Goal: Information Seeking & Learning: Learn about a topic

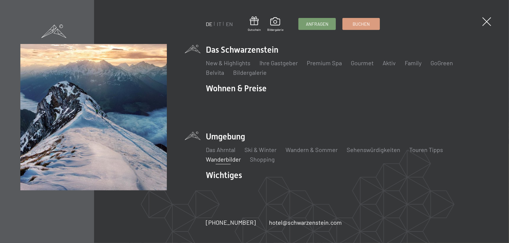
click at [222, 156] on link "Wanderbilder" at bounding box center [223, 159] width 35 height 7
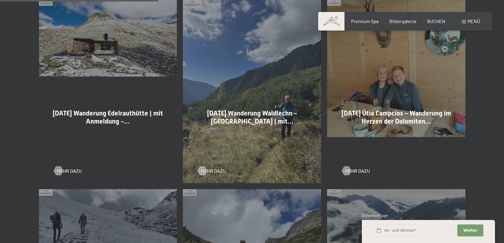
scroll to position [419, 0]
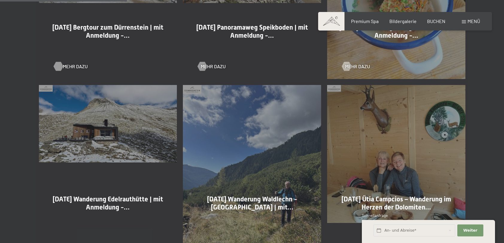
click at [57, 65] on div at bounding box center [58, 66] width 5 height 9
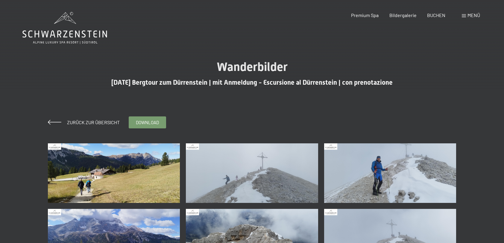
click at [145, 176] on img at bounding box center [114, 173] width 132 height 60
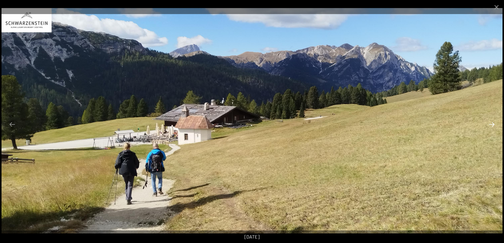
click at [493, 124] on button "Next slide" at bounding box center [492, 125] width 13 height 12
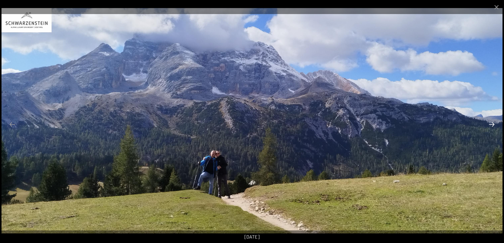
click at [493, 124] on button "Next slide" at bounding box center [492, 125] width 13 height 12
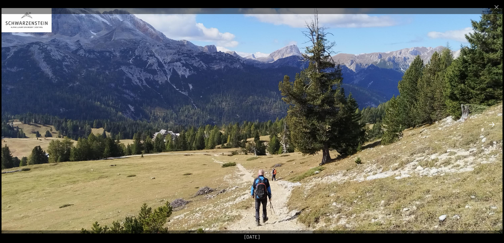
click at [493, 124] on button "Next slide" at bounding box center [492, 125] width 13 height 12
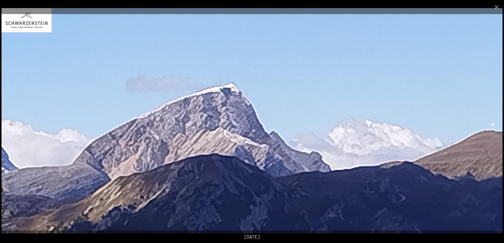
click at [493, 124] on button "Next slide" at bounding box center [492, 125] width 13 height 12
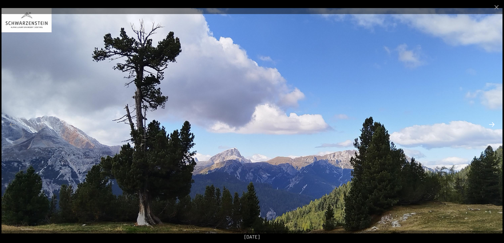
click at [493, 124] on button "Next slide" at bounding box center [492, 125] width 13 height 12
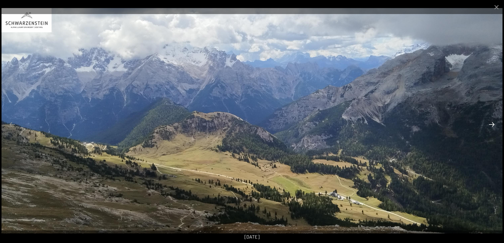
click at [493, 124] on button "Next slide" at bounding box center [492, 125] width 13 height 12
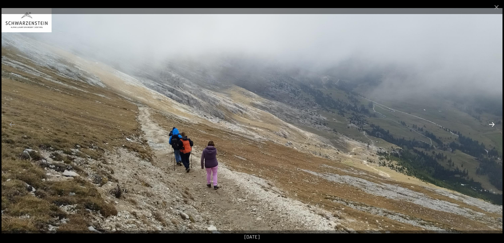
click at [493, 124] on button "Next slide" at bounding box center [492, 125] width 13 height 12
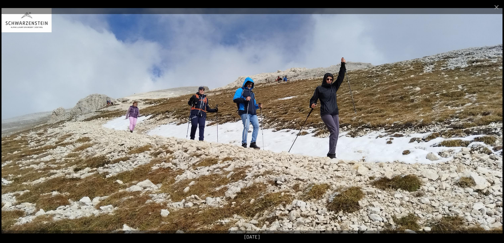
click at [493, 124] on button "Next slide" at bounding box center [492, 125] width 13 height 12
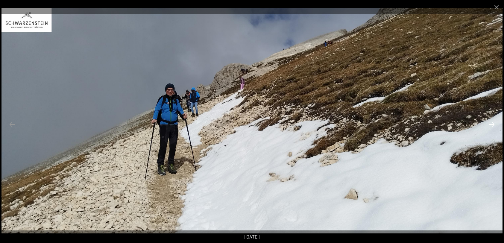
click at [493, 124] on button "Next slide" at bounding box center [492, 125] width 13 height 12
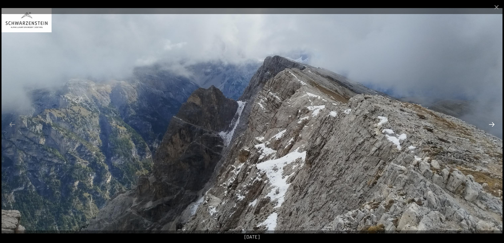
click at [493, 124] on button "Next slide" at bounding box center [492, 125] width 13 height 12
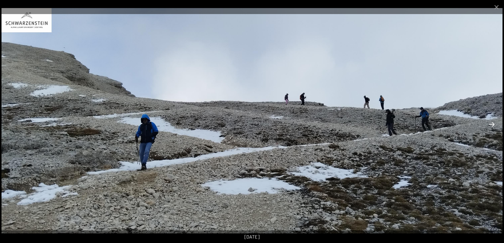
click at [493, 124] on button "Next slide" at bounding box center [492, 125] width 13 height 12
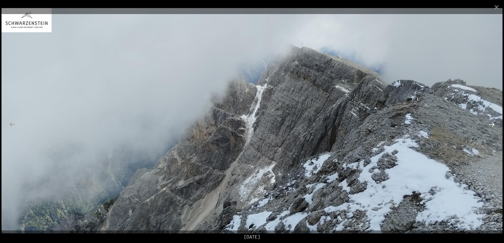
click at [493, 124] on button "Next slide" at bounding box center [492, 125] width 13 height 12
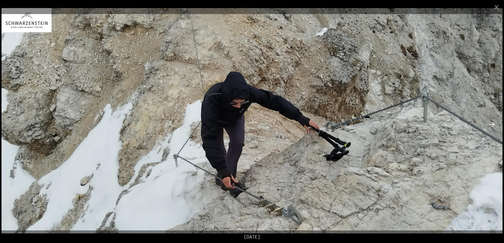
click at [493, 124] on button "Next slide" at bounding box center [492, 125] width 13 height 12
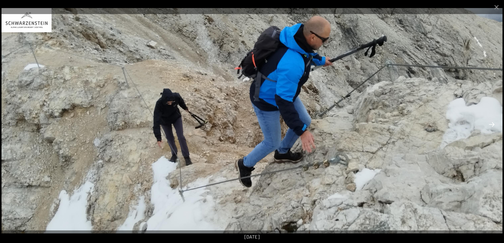
click at [493, 124] on button "Next slide" at bounding box center [492, 125] width 13 height 12
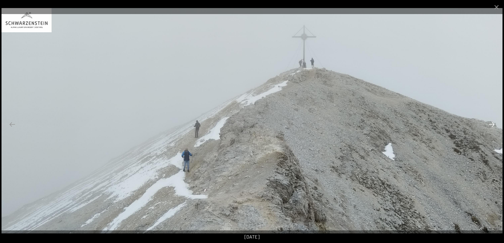
click at [493, 124] on button "Next slide" at bounding box center [492, 125] width 13 height 12
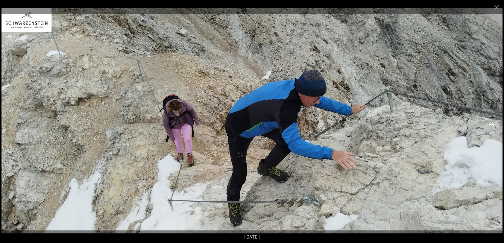
click at [493, 124] on button "Next slide" at bounding box center [492, 125] width 13 height 12
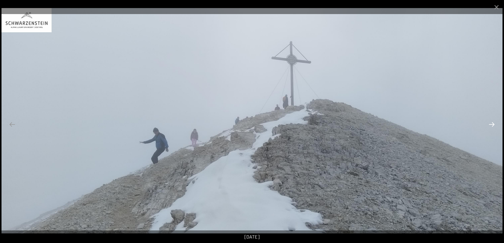
click at [493, 124] on button "Next slide" at bounding box center [492, 125] width 13 height 12
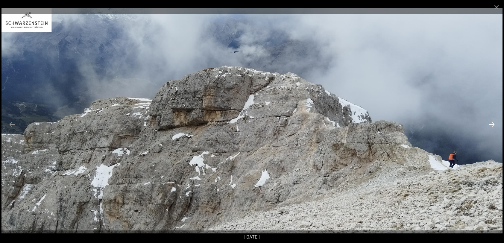
click at [493, 124] on button "Next slide" at bounding box center [492, 125] width 13 height 12
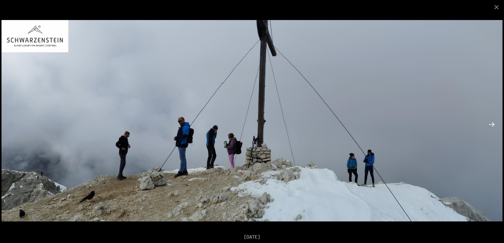
click at [493, 123] on button "Next slide" at bounding box center [492, 125] width 13 height 12
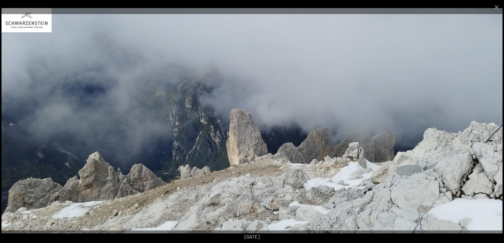
click at [493, 123] on button "Next slide" at bounding box center [492, 125] width 13 height 12
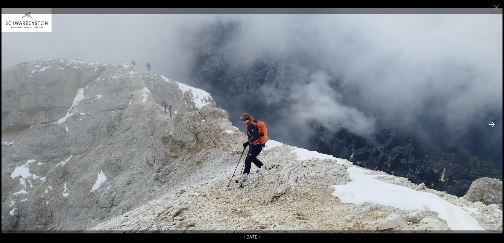
click at [493, 123] on button "Next slide" at bounding box center [492, 125] width 13 height 12
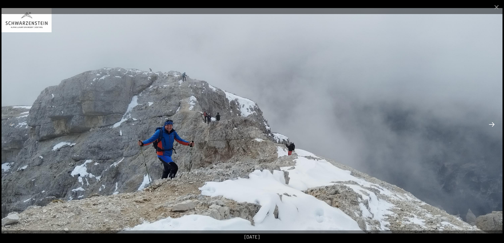
click at [493, 123] on button "Next slide" at bounding box center [492, 125] width 13 height 12
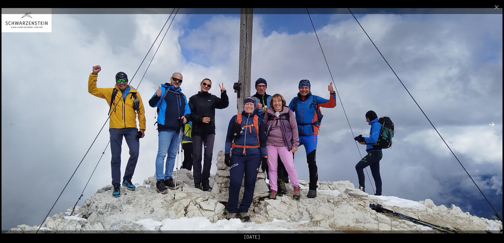
click at [491, 124] on button "Next slide" at bounding box center [492, 125] width 13 height 12
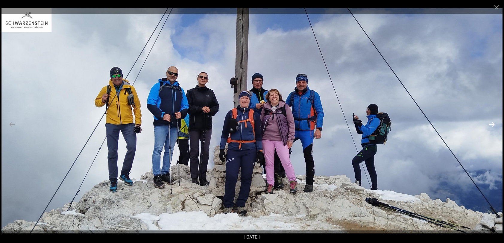
click at [491, 124] on button "Next slide" at bounding box center [492, 125] width 13 height 12
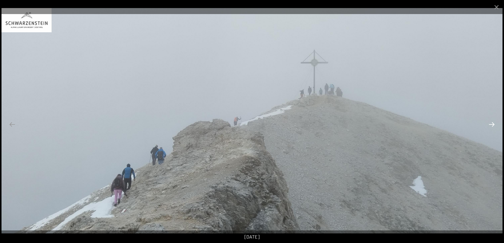
click at [491, 124] on button "Next slide" at bounding box center [492, 125] width 13 height 12
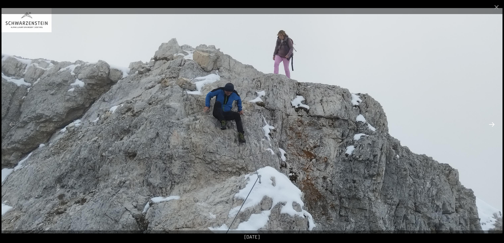
click at [491, 124] on button "Next slide" at bounding box center [492, 125] width 13 height 12
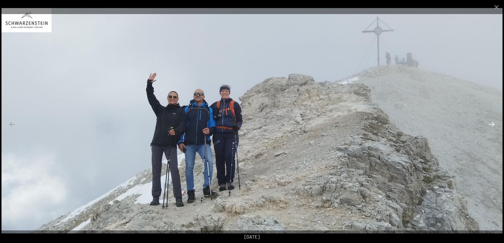
click at [491, 124] on button "Next slide" at bounding box center [492, 125] width 13 height 12
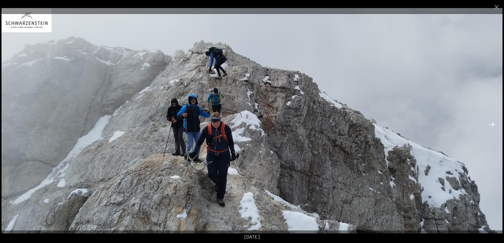
click at [491, 124] on button "Next slide" at bounding box center [492, 125] width 13 height 12
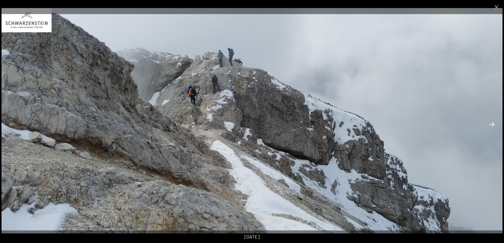
click at [491, 124] on button "Next slide" at bounding box center [492, 125] width 13 height 12
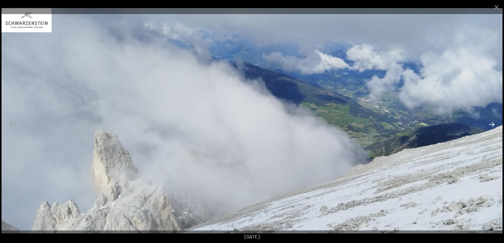
click at [491, 124] on button "Next slide" at bounding box center [492, 125] width 13 height 12
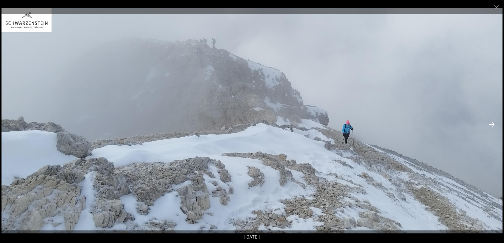
click at [491, 124] on button "Next slide" at bounding box center [492, 125] width 13 height 12
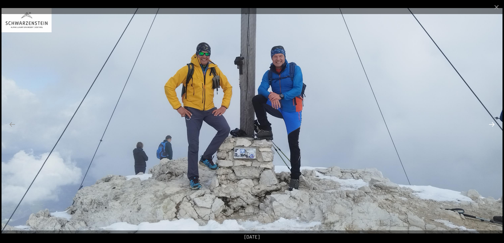
click at [493, 124] on button "Next slide" at bounding box center [492, 125] width 13 height 12
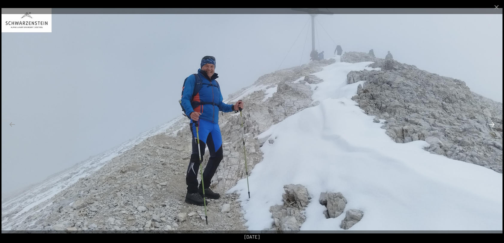
click at [493, 124] on button "Next slide" at bounding box center [492, 125] width 13 height 12
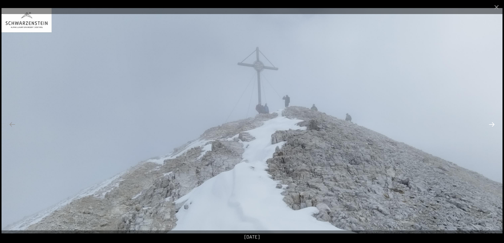
click at [493, 124] on button "Next slide" at bounding box center [492, 125] width 13 height 12
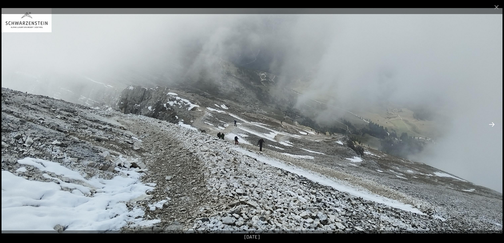
click at [493, 124] on button "Next slide" at bounding box center [492, 125] width 13 height 12
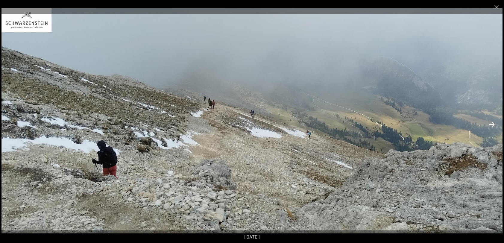
click at [493, 124] on button "Next slide" at bounding box center [492, 125] width 13 height 12
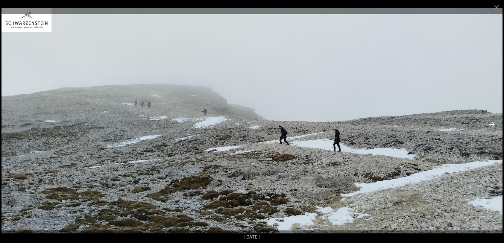
click at [493, 124] on button "Next slide" at bounding box center [492, 125] width 13 height 12
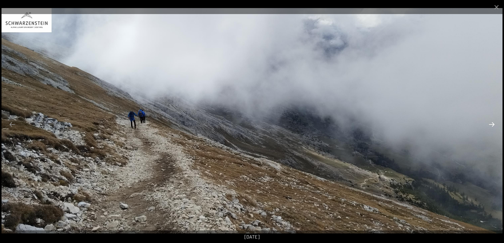
click at [493, 124] on button "Next slide" at bounding box center [492, 125] width 13 height 12
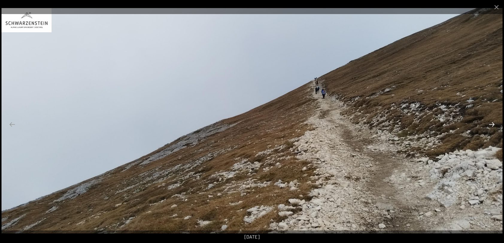
click at [493, 124] on button "Next slide" at bounding box center [492, 125] width 13 height 12
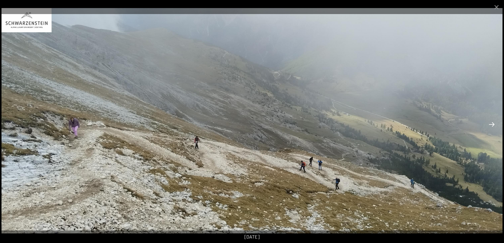
click at [493, 124] on button "Next slide" at bounding box center [492, 125] width 13 height 12
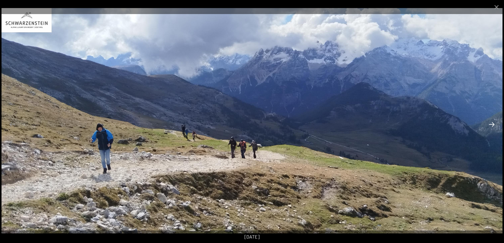
click at [493, 124] on button "Next slide" at bounding box center [492, 125] width 13 height 12
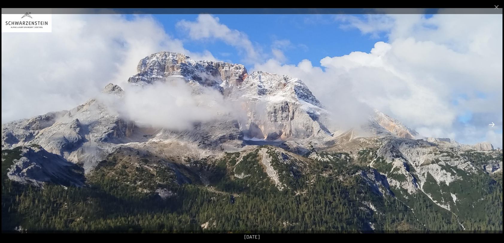
click at [493, 124] on button "Next slide" at bounding box center [492, 125] width 13 height 12
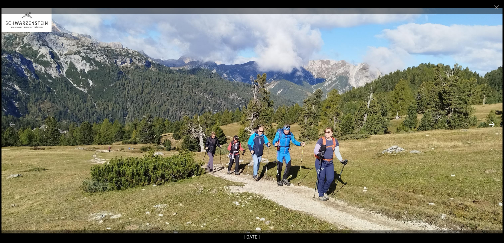
click at [493, 124] on button "Next slide" at bounding box center [492, 125] width 13 height 12
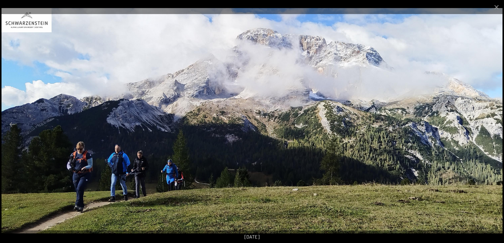
click at [493, 124] on button "Next slide" at bounding box center [492, 125] width 13 height 12
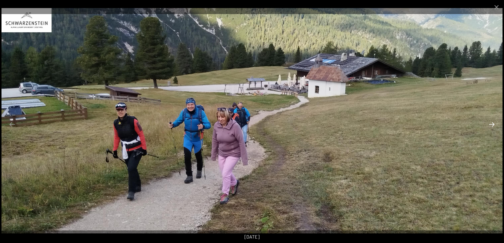
click at [492, 124] on button "Next slide" at bounding box center [492, 125] width 13 height 12
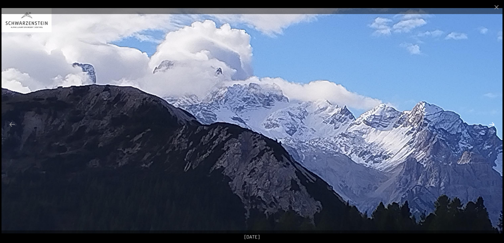
click at [492, 124] on button "Next slide" at bounding box center [492, 125] width 13 height 12
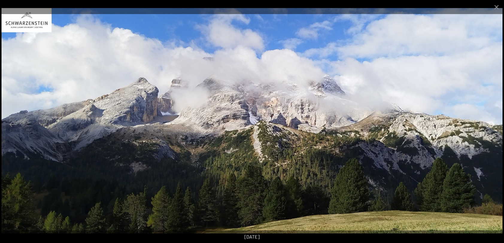
click at [492, 124] on button "Next slide" at bounding box center [492, 125] width 13 height 12
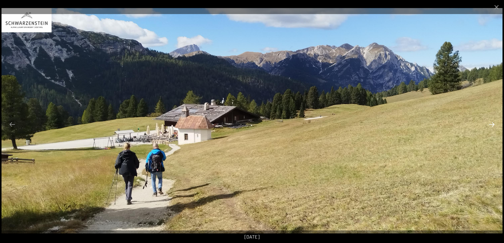
click at [492, 124] on button "Next slide" at bounding box center [492, 125] width 13 height 12
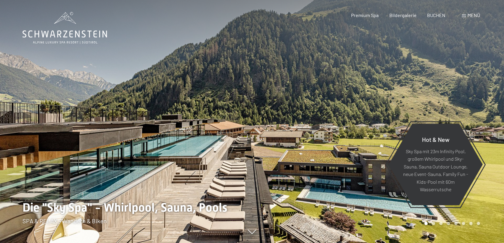
click at [475, 15] on span "Menü" at bounding box center [474, 15] width 13 height 6
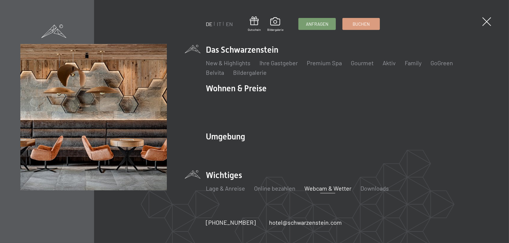
click at [316, 185] on link "Webcam & Wetter" at bounding box center [327, 188] width 47 height 7
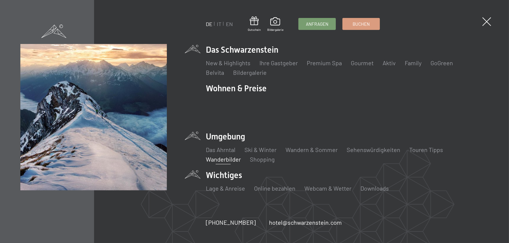
click at [222, 156] on link "Wanderbilder" at bounding box center [223, 159] width 35 height 7
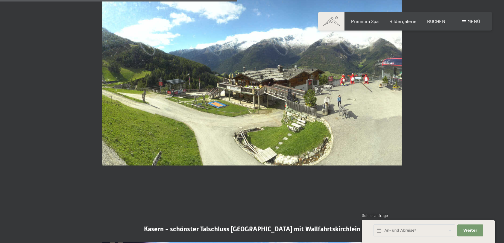
scroll to position [988, 0]
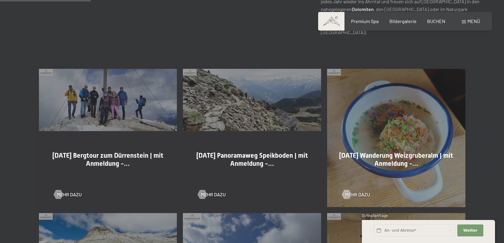
scroll to position [299, 0]
